Goal: Contribute content: Contribute content

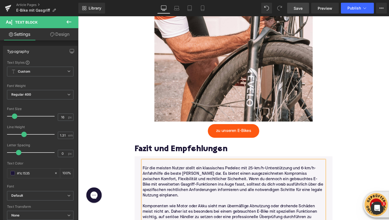
click at [295, 10] on span "Save" at bounding box center [298, 8] width 9 height 6
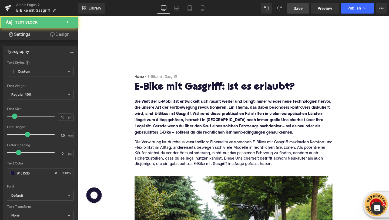
drag, startPoint x: 314, startPoint y: 132, endPoint x: 151, endPoint y: 138, distance: 163.4
click at [145, 139] on font "Die Welt der E-Mobilität entwickelt sich rasant weiter und bringt immer wieder …" at bounding box center [241, 122] width 207 height 37
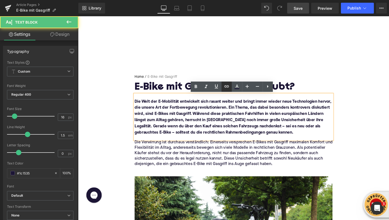
click at [225, 89] on icon at bounding box center [227, 86] width 6 height 6
click at [226, 89] on link at bounding box center [227, 86] width 10 height 10
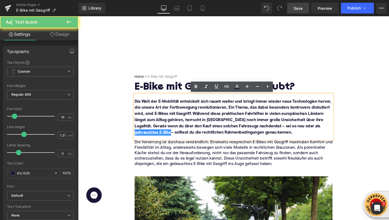
click at [171, 151] on p "Die Verwirrung ist durchaus verständlich: Einerseits versprechen E-Bikes mit Ga…" at bounding box center [242, 160] width 208 height 28
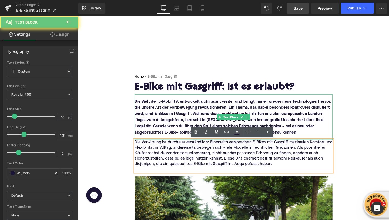
drag, startPoint x: 146, startPoint y: 139, endPoint x: 265, endPoint y: 109, distance: 123.1
click at [340, 132] on font "Die Welt der E-Mobilität entwickelt sich rasant weiter und bringt immer wieder …" at bounding box center [241, 122] width 207 height 37
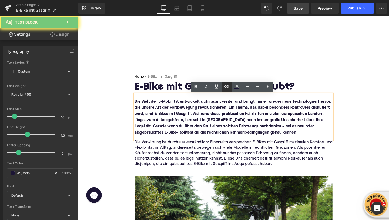
drag, startPoint x: 228, startPoint y: 89, endPoint x: 153, endPoint y: 82, distance: 75.8
click at [228, 89] on icon at bounding box center [227, 86] width 6 height 6
click at [226, 85] on icon at bounding box center [227, 86] width 6 height 6
click at [225, 88] on icon at bounding box center [227, 86] width 6 height 6
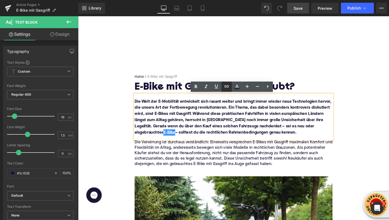
click at [225, 88] on icon at bounding box center [227, 86] width 6 height 6
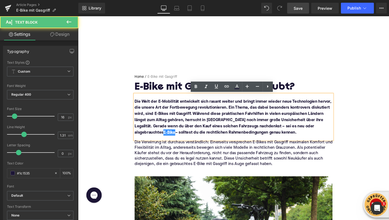
click at [233, 148] on p "Die Verwirrung ist durchaus verständlich: Einerseits versprechen E-Bikes mit Ga…" at bounding box center [242, 160] width 208 height 28
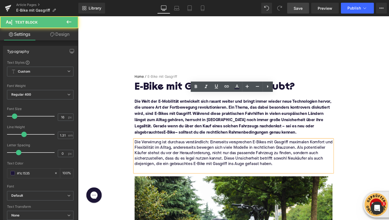
drag, startPoint x: 175, startPoint y: 171, endPoint x: 211, endPoint y: 172, distance: 36.5
click at [211, 172] on p "Die Verwirrung ist durchaus verständlich: Einerseits versprechen E-Bikes mit Ga…" at bounding box center [242, 160] width 208 height 28
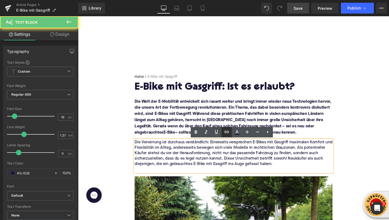
drag, startPoint x: 227, startPoint y: 132, endPoint x: 140, endPoint y: 129, distance: 86.8
click at [227, 132] on icon at bounding box center [227, 131] width 6 height 6
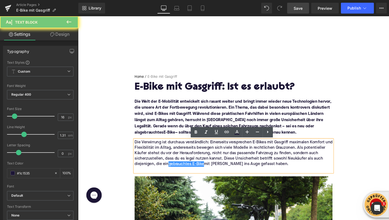
click at [162, 157] on p "Die Verwirrung ist durchaus verständlich: Einerseits versprechen E-Bikes mit Ga…" at bounding box center [242, 160] width 208 height 28
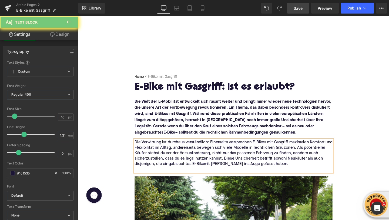
click at [68, 22] on icon at bounding box center [69, 21] width 5 height 3
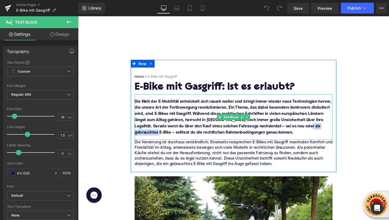
drag, startPoint x: 145, startPoint y: 138, endPoint x: 314, endPoint y: 130, distance: 168.6
click at [314, 130] on font "Die Welt der E-Mobilität entwickelt sich rasant weiter und bringt immer wieder …" at bounding box center [241, 122] width 207 height 37
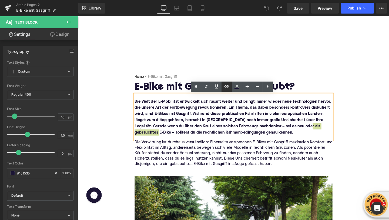
click at [229, 82] on link at bounding box center [227, 86] width 10 height 10
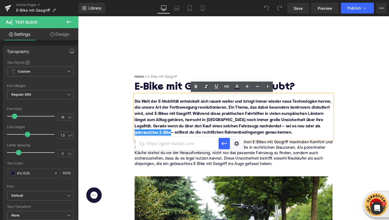
click at [204, 144] on input "text" at bounding box center [176, 144] width 83 height 14
paste input "https://upway.de/"
type input "https://upway.de/"
click at [224, 142] on icon "button" at bounding box center [224, 143] width 6 height 6
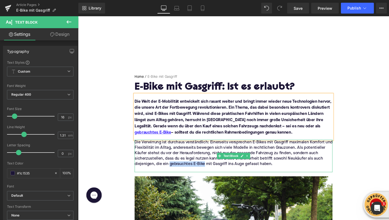
drag, startPoint x: 211, startPoint y: 172, endPoint x: 175, endPoint y: 173, distance: 36.8
click at [175, 173] on p "Die Verwirrung ist durchaus verständlich: Einerseits versprechen E-Bikes mit Ga…" at bounding box center [242, 160] width 208 height 28
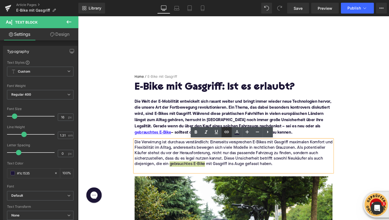
click at [225, 129] on icon at bounding box center [227, 131] width 6 height 6
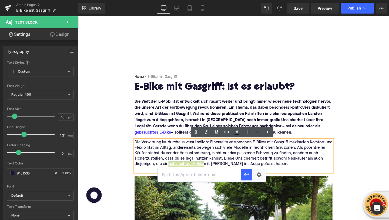
click at [204, 174] on input "text" at bounding box center [199, 175] width 83 height 14
paste input "https://upway.de/"
type input "https://upway.de/"
click at [248, 177] on icon "button" at bounding box center [247, 174] width 6 height 6
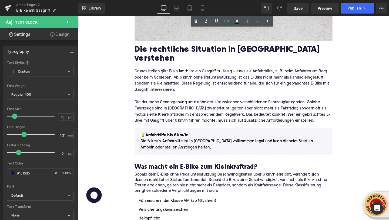
scroll to position [284, 0]
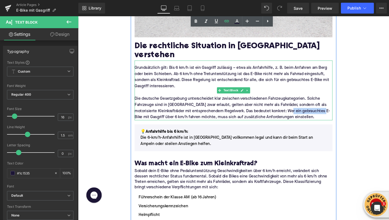
drag, startPoint x: 316, startPoint y: 106, endPoint x: 145, endPoint y: 112, distance: 171.2
click at [145, 112] on p "Die deutsche Gesetzgebung unterscheidet klar zwischen verschiedenen Fahrzeugkat…" at bounding box center [242, 109] width 208 height 32
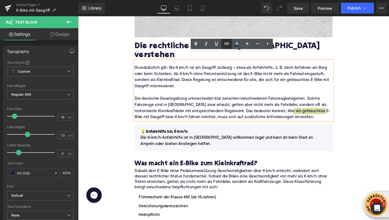
click at [229, 42] on icon at bounding box center [227, 43] width 6 height 6
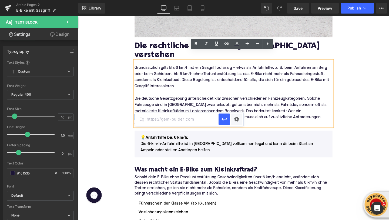
click at [198, 119] on input "text" at bounding box center [176, 119] width 83 height 14
paste input "https://upway.de/"
type input "https://upway.de/"
click at [225, 118] on icon "button" at bounding box center [224, 119] width 6 height 6
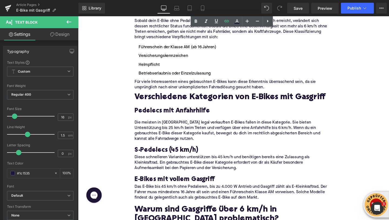
scroll to position [449, 0]
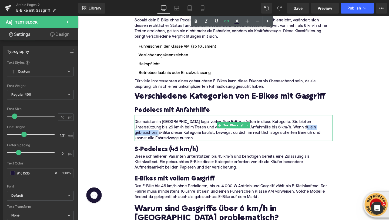
drag, startPoint x: 295, startPoint y: 124, endPoint x: 332, endPoint y: 124, distance: 36.5
click at [332, 124] on p "Die meisten in [GEOGRAPHIC_DATA] legal verkauften E-Bikes fallen in diese Kateg…" at bounding box center [242, 135] width 208 height 23
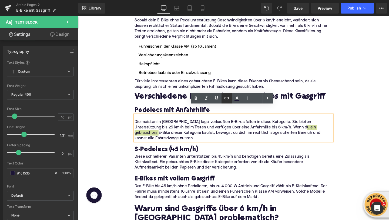
click at [223, 102] on link at bounding box center [227, 98] width 10 height 10
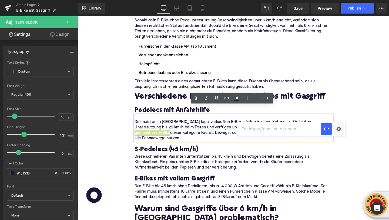
click at [243, 128] on input "text" at bounding box center [279, 129] width 83 height 14
paste input "https://upway.de/"
type input "https://upway.de/"
click at [326, 128] on icon "button" at bounding box center [326, 128] width 6 height 6
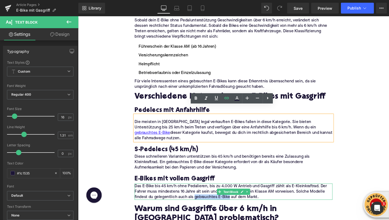
drag, startPoint x: 237, startPoint y: 191, endPoint x: 200, endPoint y: 192, distance: 37.6
click at [200, 192] on p "Das E-Bike bis 45 km/h ohne Pedalieren, bis zu 4.000 W Antrieb und Gasgriff zäh…" at bounding box center [242, 200] width 208 height 17
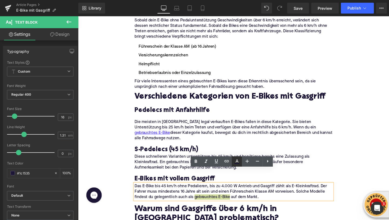
click at [232, 161] on link at bounding box center [237, 161] width 10 height 10
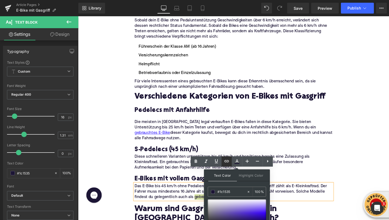
click at [227, 161] on icon at bounding box center [226, 161] width 5 height 2
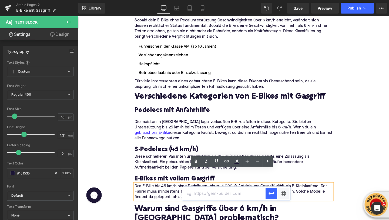
click at [224, 191] on input "text" at bounding box center [223, 193] width 83 height 14
paste input "https://upway.de/"
type input "https://upway.de/"
click at [273, 193] on icon "button" at bounding box center [271, 192] width 5 height 3
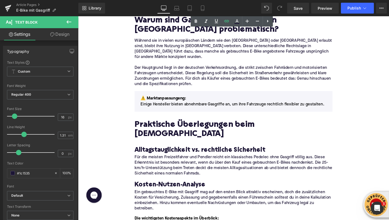
scroll to position [647, 0]
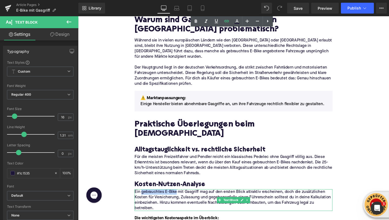
drag, startPoint x: 181, startPoint y: 169, endPoint x: 145, endPoint y: 172, distance: 36.3
click at [145, 198] on p "Ein gebrauchtes E-Bike mit Gasgriff mag auf den ersten Blick attraktiv erschein…" at bounding box center [242, 209] width 208 height 23
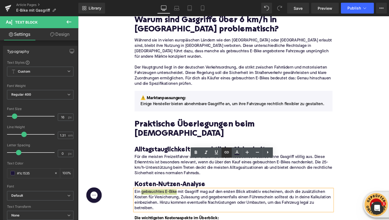
click at [224, 152] on icon at bounding box center [227, 152] width 6 height 6
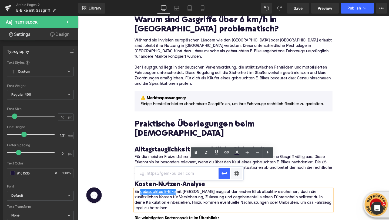
click at [215, 169] on input "text" at bounding box center [176, 173] width 83 height 14
paste input "https://upway.de/"
type input "https://upway.de/"
click at [224, 171] on icon "button" at bounding box center [224, 173] width 6 height 6
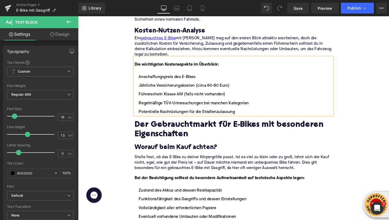
scroll to position [812, 0]
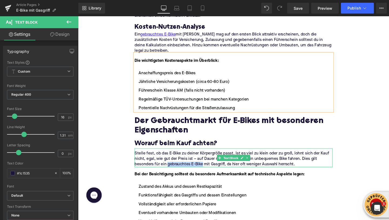
drag, startPoint x: 210, startPoint y: 141, endPoint x: 174, endPoint y: 141, distance: 36.5
click at [173, 157] on p "Stelle fest, ob das E-Bike zu deiner Körpergröße passt. Ist es viel zu klein od…" at bounding box center [242, 165] width 208 height 17
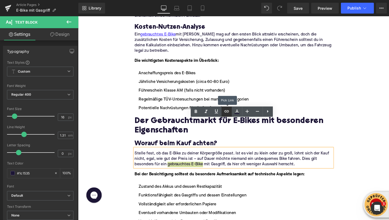
click at [223, 111] on link at bounding box center [227, 111] width 10 height 10
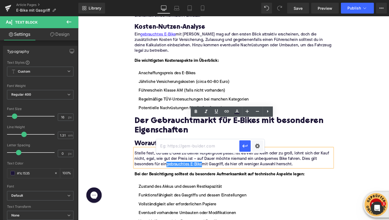
click at [205, 147] on input "text" at bounding box center [197, 146] width 83 height 14
paste input "https://upway.de/"
type input "https://upway.de/"
click at [245, 145] on icon "button" at bounding box center [245, 145] width 6 height 6
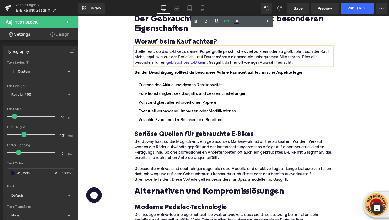
scroll to position [919, 0]
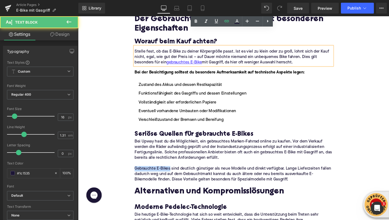
drag, startPoint x: 175, startPoint y: 145, endPoint x: 128, endPoint y: 145, distance: 46.8
click at [128, 145] on div "Home / E-Bike mit Gasgriff Breadcrumbs E-Bike mit Gasgriff: Ist es erlaubt? Hea…" at bounding box center [241, 37] width 327 height 1788
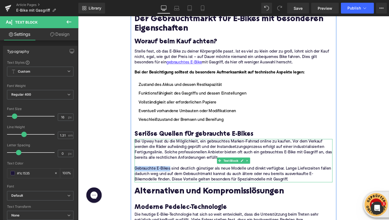
click at [162, 173] on p "Gebrauchte E-Bikes sind deutlich günstiger als neue Modelle und direkt verfügba…" at bounding box center [242, 181] width 208 height 17
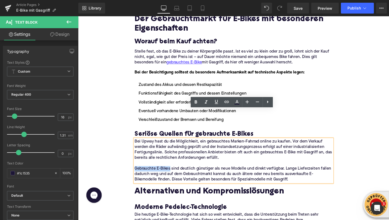
drag, startPoint x: 175, startPoint y: 145, endPoint x: 139, endPoint y: 145, distance: 36.5
click at [139, 173] on p "Gebrauchte E-Bikes sind deutlich günstiger als neue Modelle und direkt verfügba…" at bounding box center [242, 181] width 208 height 17
click at [230, 101] on icon at bounding box center [227, 101] width 6 height 6
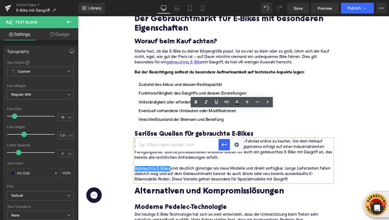
click at [207, 147] on input "text" at bounding box center [176, 145] width 83 height 14
paste input "https://upway.de/"
type input "https://upway.de/"
click at [222, 142] on icon "button" at bounding box center [224, 144] width 6 height 6
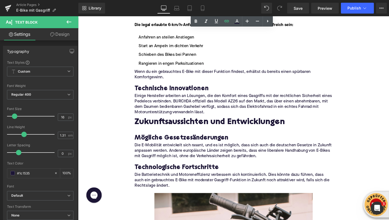
scroll to position [1160, 0]
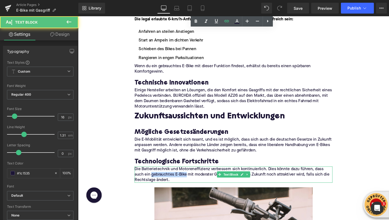
drag, startPoint x: 193, startPoint y: 152, endPoint x: 155, endPoint y: 152, distance: 37.3
click at [155, 174] on p "Die Batterietechnik und Motoreneffizienz verbessern sich kontinuierlich. Dies k…" at bounding box center [242, 182] width 208 height 17
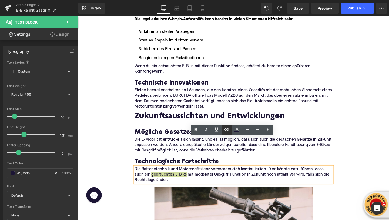
click at [223, 130] on link at bounding box center [227, 129] width 10 height 10
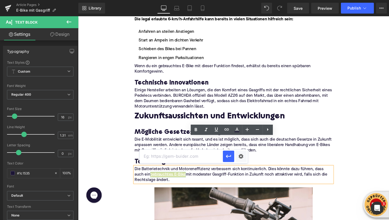
click at [209, 155] on input "text" at bounding box center [181, 156] width 83 height 14
paste input "https://upway.de/"
type input "https://upway.de/"
click at [226, 157] on icon "button" at bounding box center [228, 156] width 6 height 6
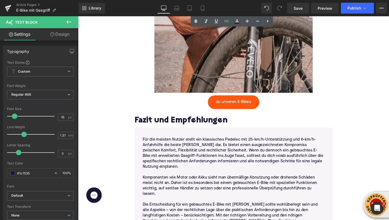
scroll to position [1513, 0]
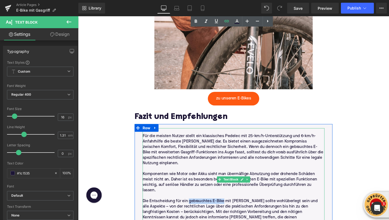
drag, startPoint x: 194, startPoint y: 180, endPoint x: 231, endPoint y: 181, distance: 36.8
click at [231, 207] on p "Die Entscheidung für ein gebrauchtes E-Bike mit [PERSON_NAME] sollte wohlüberle…" at bounding box center [241, 221] width 191 height 28
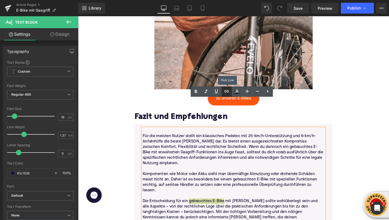
click at [224, 88] on icon at bounding box center [227, 91] width 6 height 6
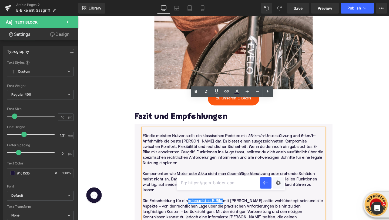
click at [204, 182] on input "text" at bounding box center [218, 183] width 83 height 14
paste input "https://upway.de/"
type input "https://upway.de/"
click at [263, 182] on icon "button" at bounding box center [266, 182] width 6 height 6
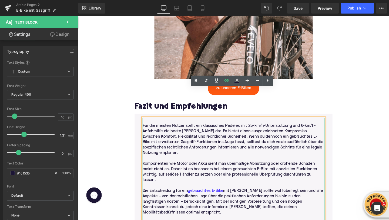
scroll to position [1524, 0]
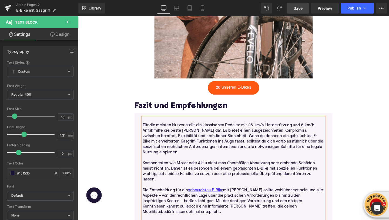
click at [301, 9] on span "Save" at bounding box center [298, 8] width 9 height 6
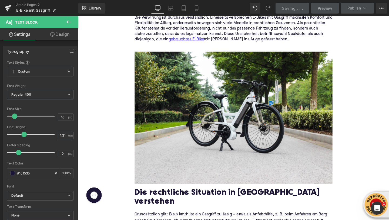
scroll to position [0, 0]
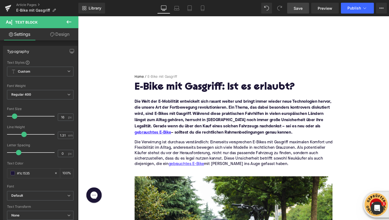
click at [297, 10] on span "Save" at bounding box center [298, 8] width 9 height 6
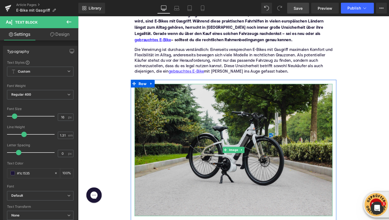
scroll to position [97, 0]
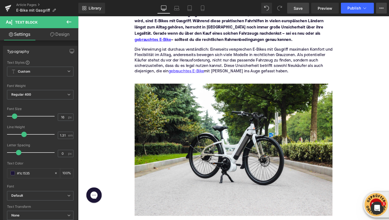
click at [380, 10] on icon at bounding box center [382, 8] width 4 height 4
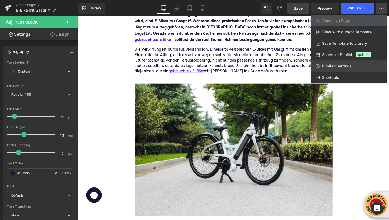
click at [321, 63] on link "Publish Settings" at bounding box center [349, 65] width 76 height 11
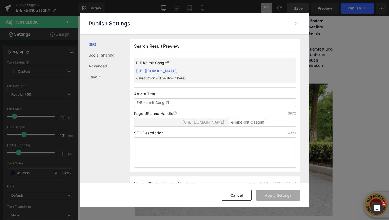
scroll to position [0, 0]
click at [188, 136] on div "SEO Description 0/320" at bounding box center [215, 148] width 162 height 37
click at [183, 143] on textarea at bounding box center [215, 152] width 162 height 30
paste textarea "Ein gebrauchtes E-Bike mit Gasgriff kann Komfort und Flexibilität bieten – doch…"
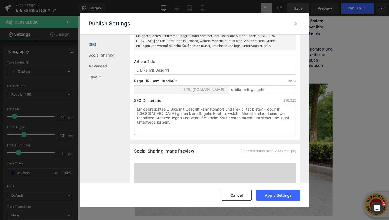
scroll to position [38, 0]
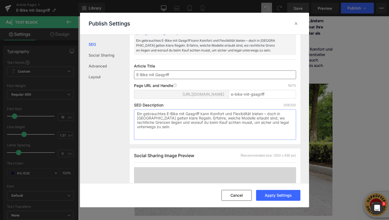
type textarea "Ein gebrauchtes E-Bike mit Gasgriff kann Komfort und Flexibilität bieten – doch…"
click at [170, 75] on input "E-Bike mit Gasgriff" at bounding box center [215, 74] width 162 height 9
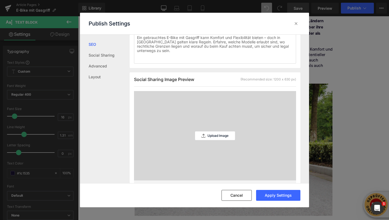
scroll to position [131, 0]
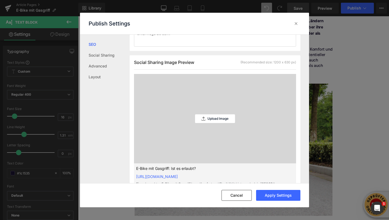
type input "E-Bike mit Gasgriff: Ist es erlaubt?"
click at [215, 124] on div "Upload Image" at bounding box center [215, 118] width 40 height 89
click at [213, 118] on p "Upload Image" at bounding box center [218, 119] width 21 height 4
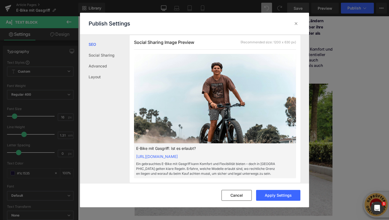
scroll to position [145, 0]
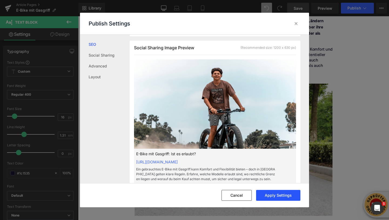
click at [280, 194] on button "Apply Settings" at bounding box center [278, 195] width 44 height 11
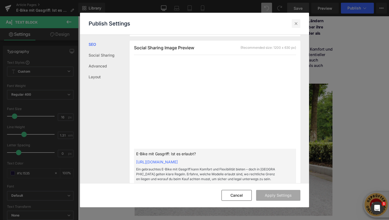
click at [297, 23] on icon at bounding box center [296, 23] width 5 height 5
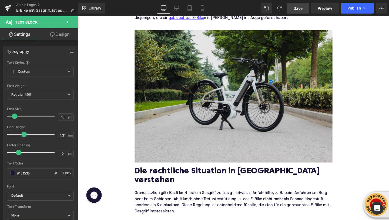
scroll to position [183, 0]
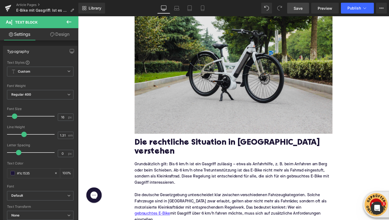
click at [239, 77] on img at bounding box center [242, 70] width 208 height 139
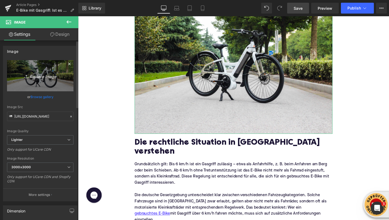
click at [28, 78] on icon "Replace Image" at bounding box center [40, 75] width 43 height 7
type input "C:\fakepath\heybike-iSf0QIXFpSs-unsplash.jpg"
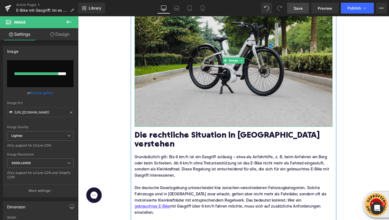
scroll to position [192, 0]
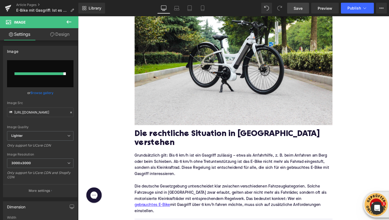
click at [68, 21] on icon at bounding box center [69, 22] width 6 height 6
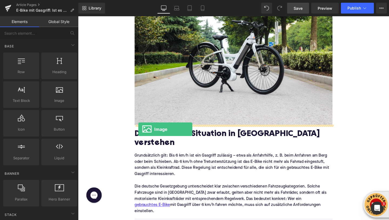
drag, startPoint x: 131, startPoint y: 114, endPoint x: 143, endPoint y: 135, distance: 24.0
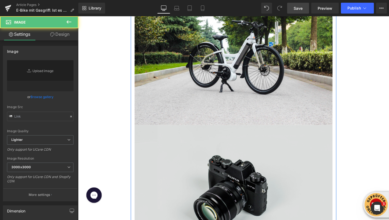
type input "//d1um8515vdn9kb.cloudfront.net/images/parallax.jpg"
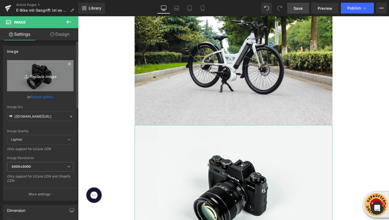
click at [31, 76] on icon "Replace Image" at bounding box center [40, 75] width 43 height 7
type input "C:\fakepath\heybike-iSf0QIXFpSs-unsplash.jpg"
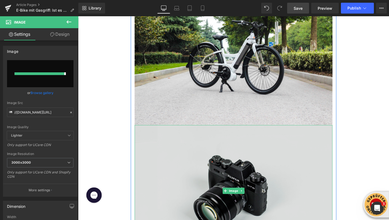
type input "https://ucarecdn.com/4c0a4583-77b9-4f4f-9add-cf5a90ee563c/-/format/auto/-/previ…"
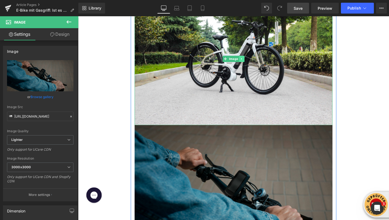
click at [251, 61] on icon at bounding box center [250, 60] width 3 height 3
click at [253, 61] on icon at bounding box center [253, 60] width 3 height 3
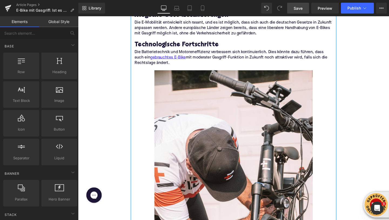
scroll to position [1326, 0]
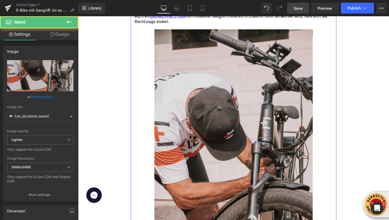
click at [242, 98] on img at bounding box center [241, 152] width 167 height 255
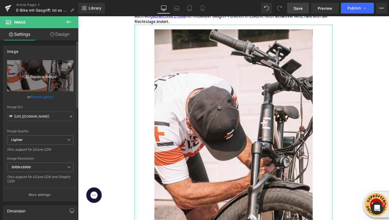
click at [31, 75] on icon "Replace Image" at bounding box center [40, 75] width 43 height 7
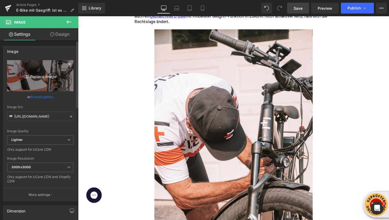
type input "C:\fakepath\nick-van-der-vegt-1nrOuavU5PM-unsplash (1).jpg"
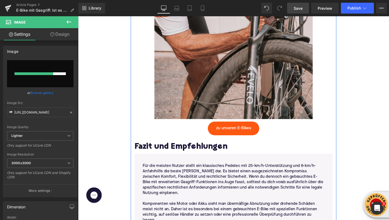
scroll to position [1482, 0]
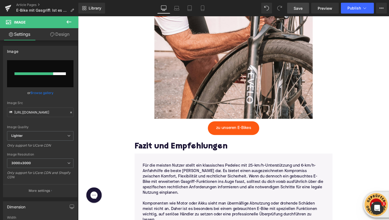
click at [70, 21] on icon at bounding box center [69, 22] width 6 height 6
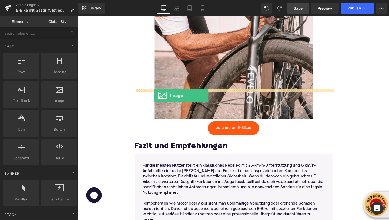
drag, startPoint x: 138, startPoint y: 110, endPoint x: 161, endPoint y: 99, distance: 25.1
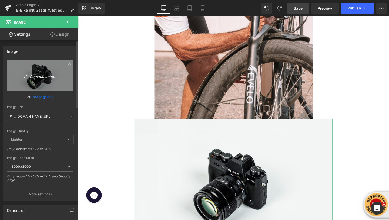
click at [55, 79] on link "Replace Image" at bounding box center [40, 75] width 67 height 31
type input "C:\fakepath\nick-van-der-vegt-1nrOuavU5PM-unsplash (1).jpg"
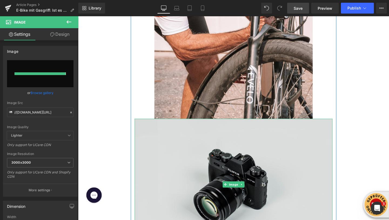
type input "https://ucarecdn.com/721acc1c-815d-4d80-8e98-5ff77fd02a3c/-/format/auto/-/previ…"
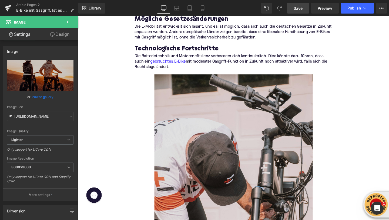
scroll to position [1273, 0]
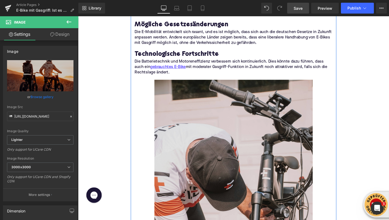
click at [236, 98] on img at bounding box center [241, 205] width 167 height 255
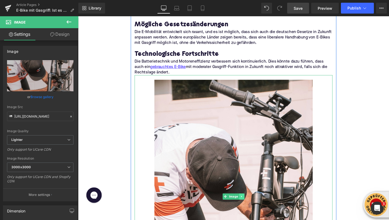
click at [251, 204] on icon at bounding box center [250, 205] width 3 height 3
click at [252, 204] on icon at bounding box center [253, 205] width 3 height 3
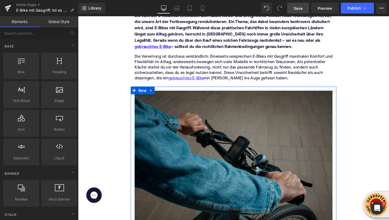
scroll to position [0, 0]
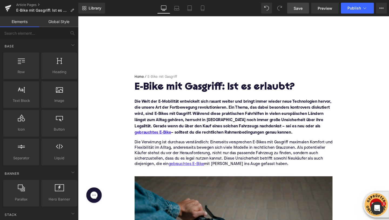
click at [300, 8] on span "Save" at bounding box center [298, 8] width 9 height 6
click at [321, 9] on span "Preview" at bounding box center [325, 8] width 15 height 6
click at [365, 10] on icon at bounding box center [364, 7] width 5 height 5
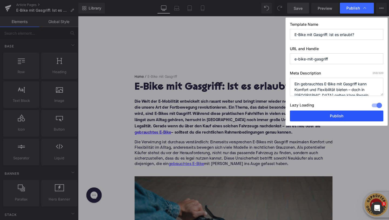
click at [331, 117] on button "Publish" at bounding box center [337, 115] width 94 height 11
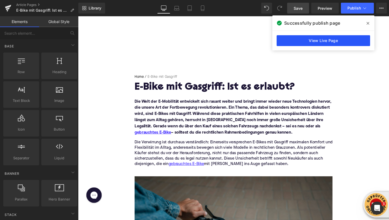
click at [344, 43] on link "View Live Page" at bounding box center [324, 40] width 94 height 11
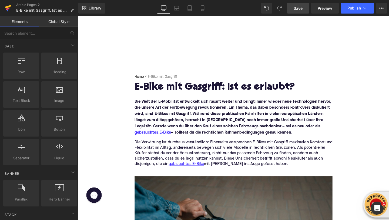
click at [11, 7] on icon at bounding box center [8, 8] width 6 height 14
